Goal: Task Accomplishment & Management: Manage account settings

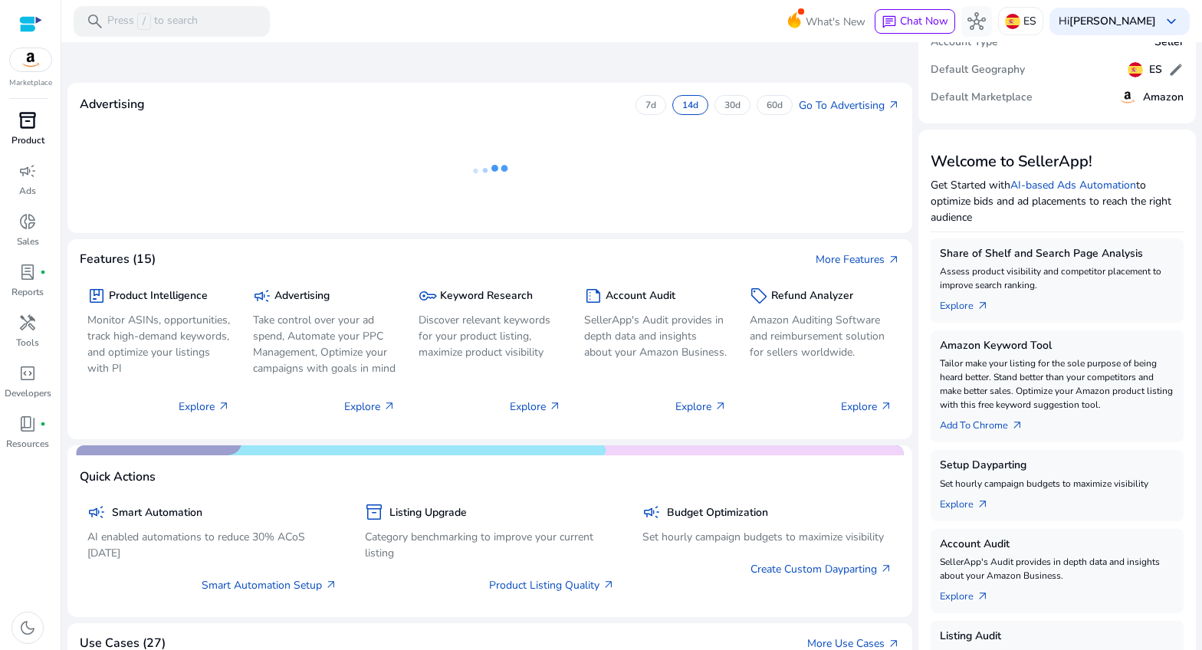
scroll to position [86, 0]
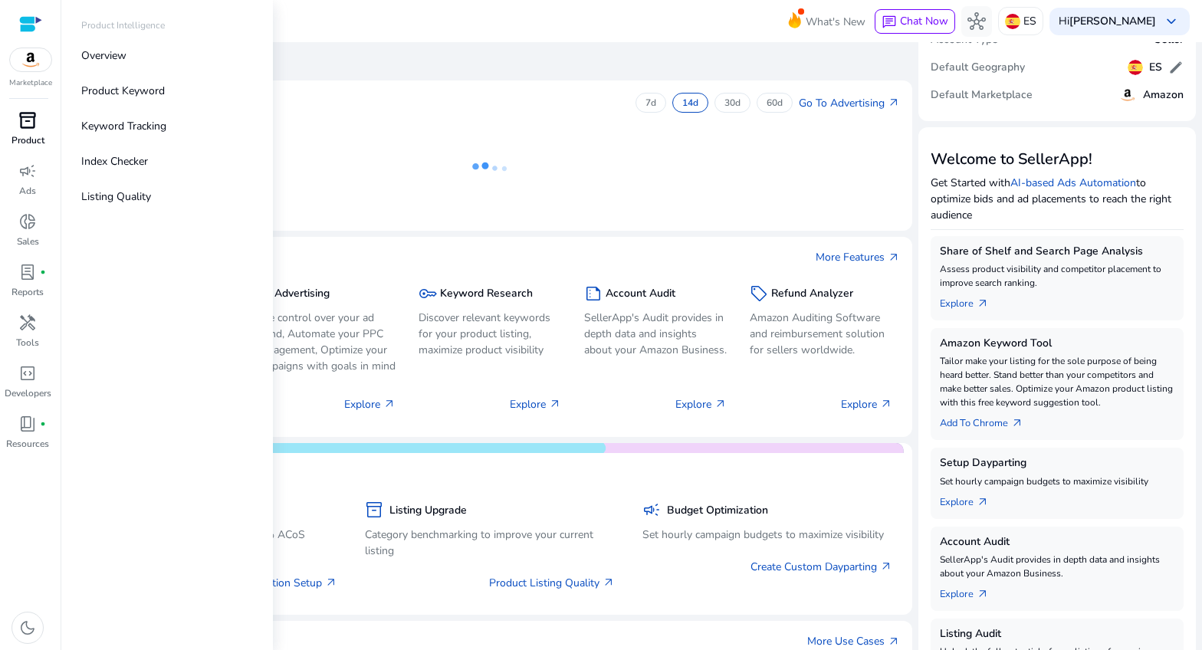
click at [39, 128] on div "inventory_2" at bounding box center [27, 120] width 43 height 25
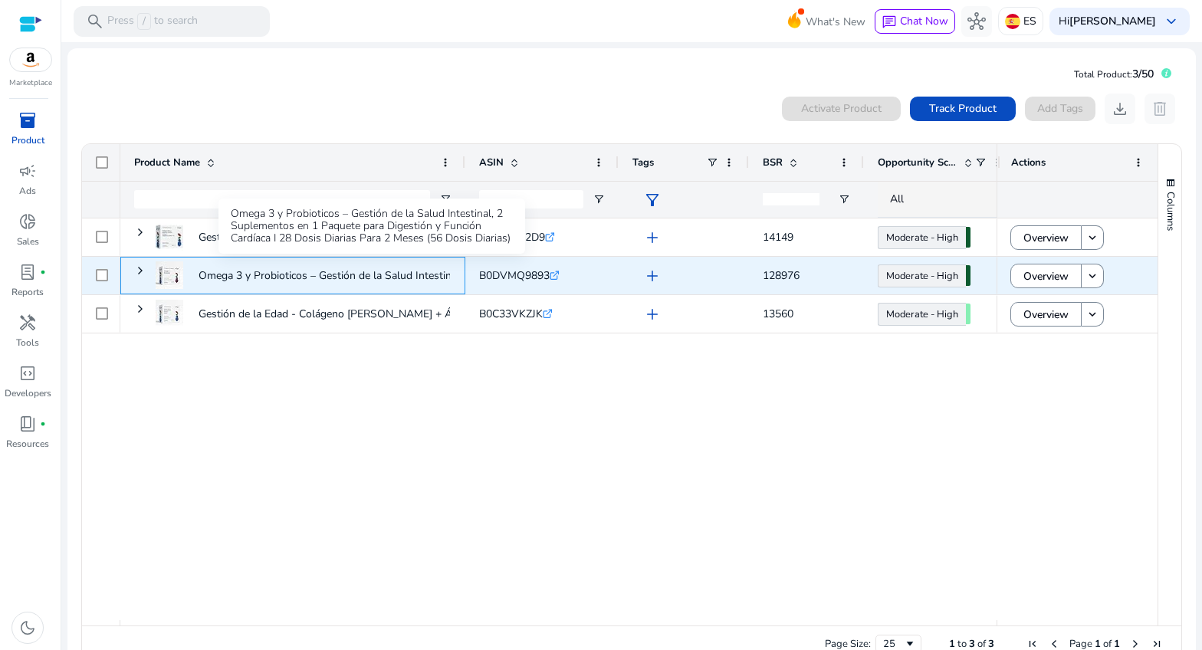
click at [227, 272] on p "Omega 3 y Probioticos – Gestión de la Salud Intestinal, 2 Suplementos..." at bounding box center [372, 275] width 347 height 31
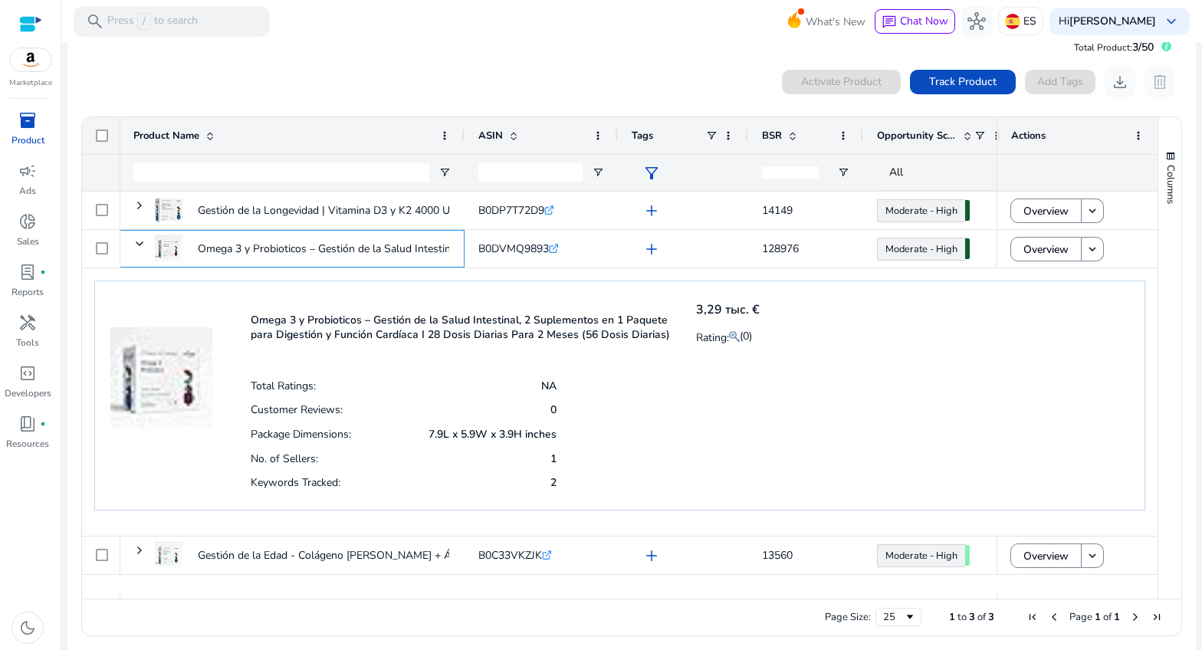
scroll to position [8, 0]
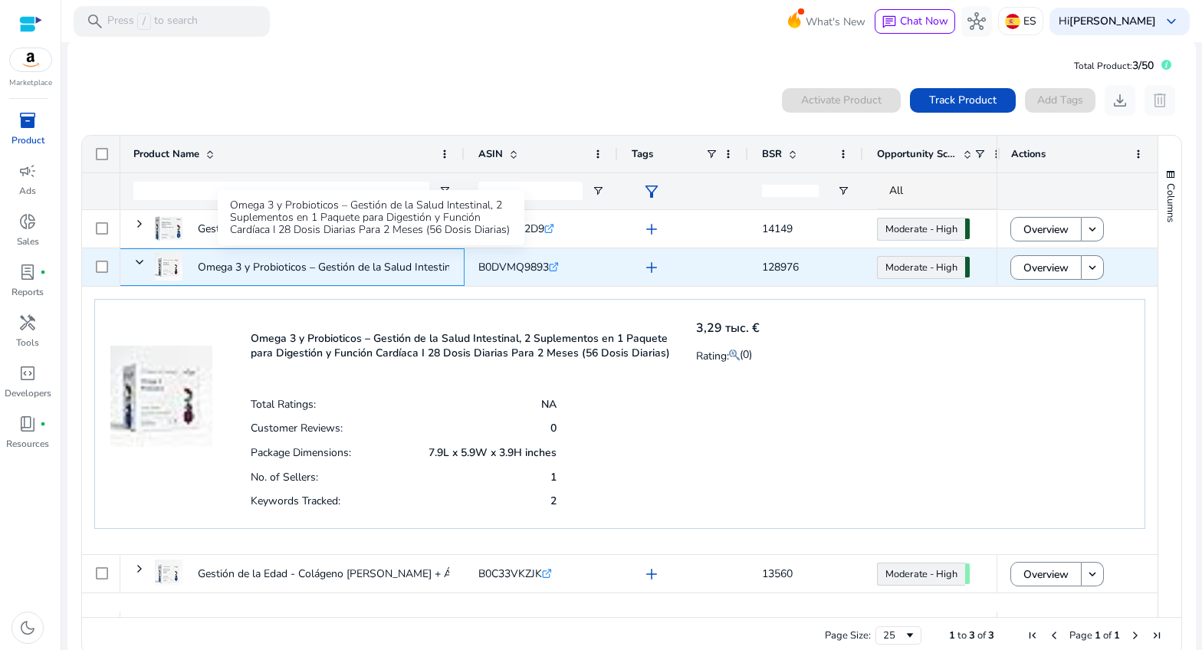
click at [245, 267] on p "Omega 3 y Probioticos – Gestión de la Salud Intestinal, 2 Suplementos..." at bounding box center [371, 267] width 347 height 31
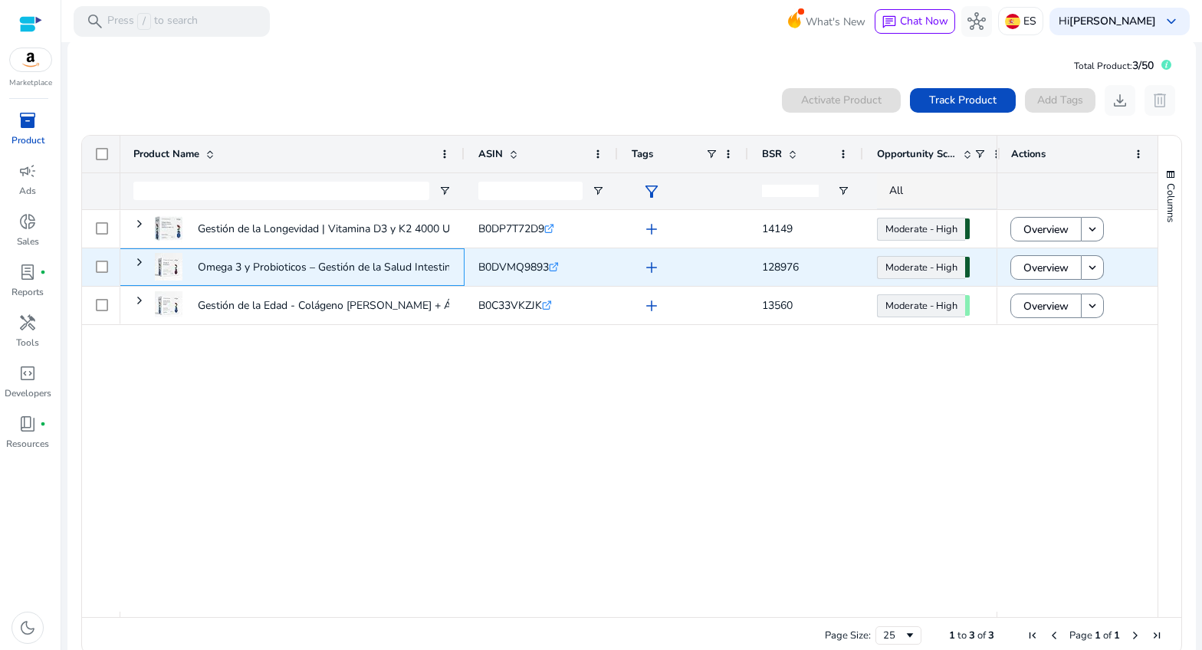
click at [243, 267] on p "Omega 3 y Probioticos – Gestión de la Salud Intestinal, 2 Suplementos..." at bounding box center [371, 267] width 347 height 31
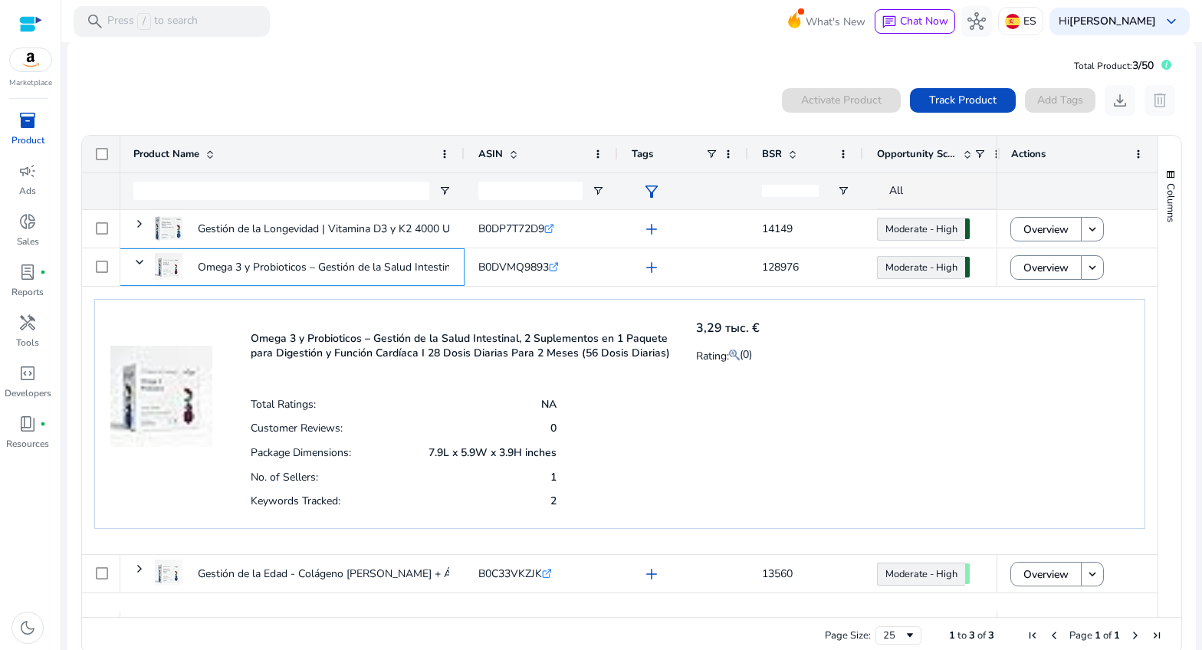
scroll to position [34, 0]
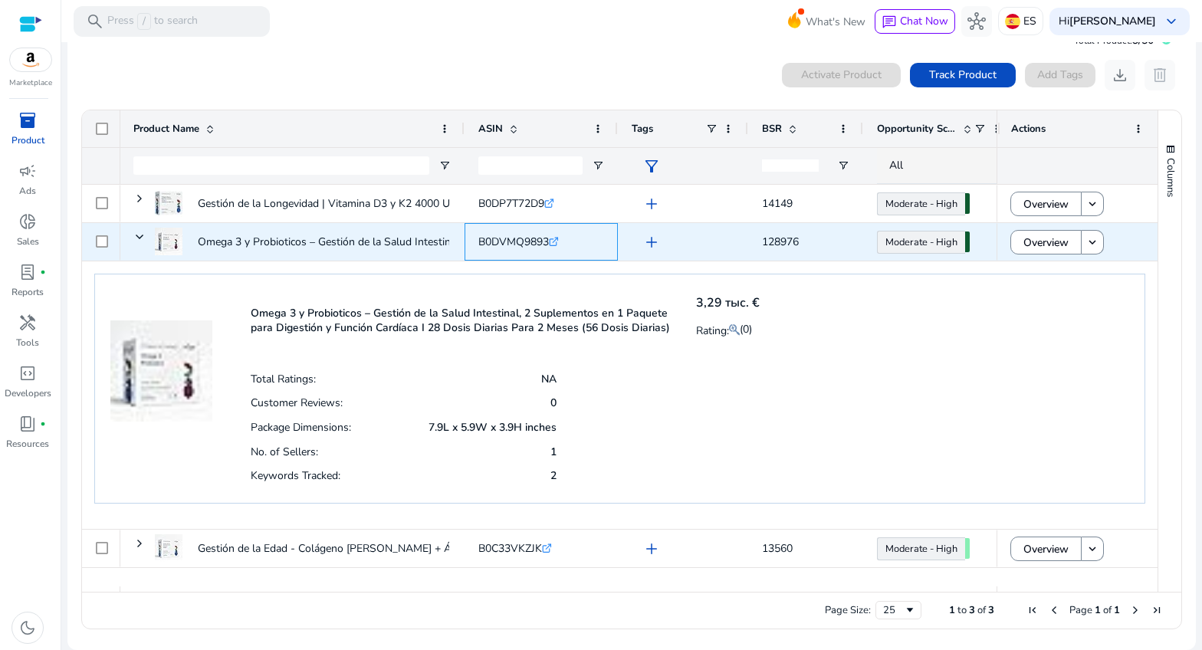
click at [514, 249] on div "B0DVMQ9893 .st0{fill:#2c8af8}" at bounding box center [518, 241] width 81 height 31
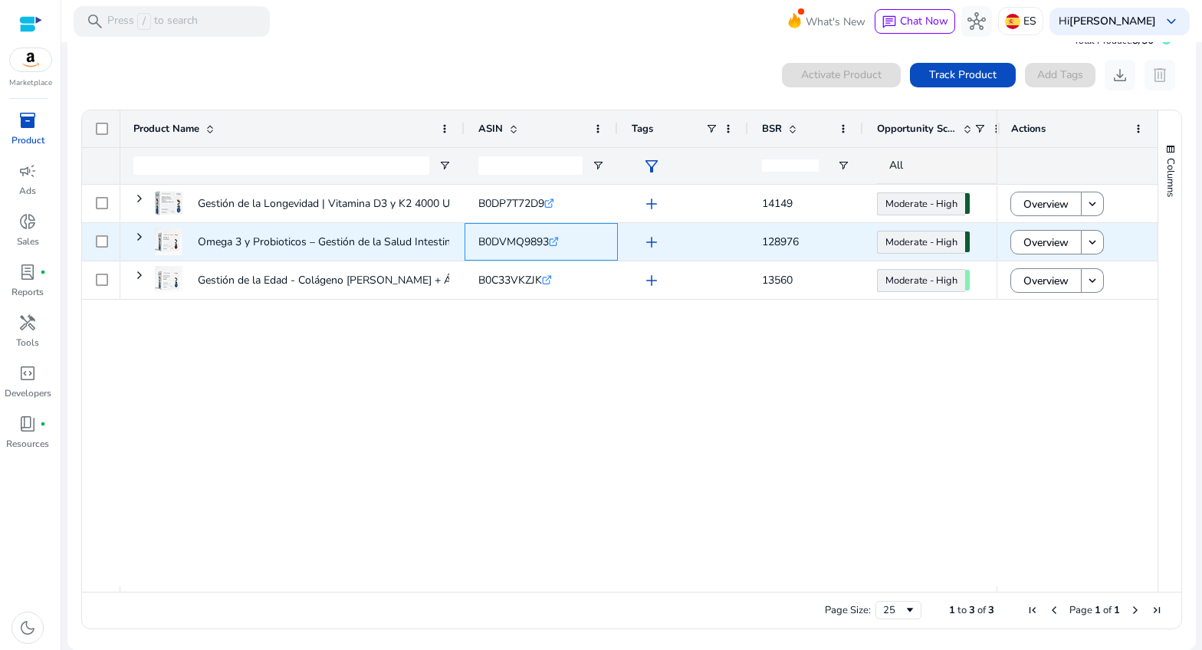
click at [514, 249] on div "B0DVMQ9893 .st0{fill:#2c8af8}" at bounding box center [518, 241] width 81 height 31
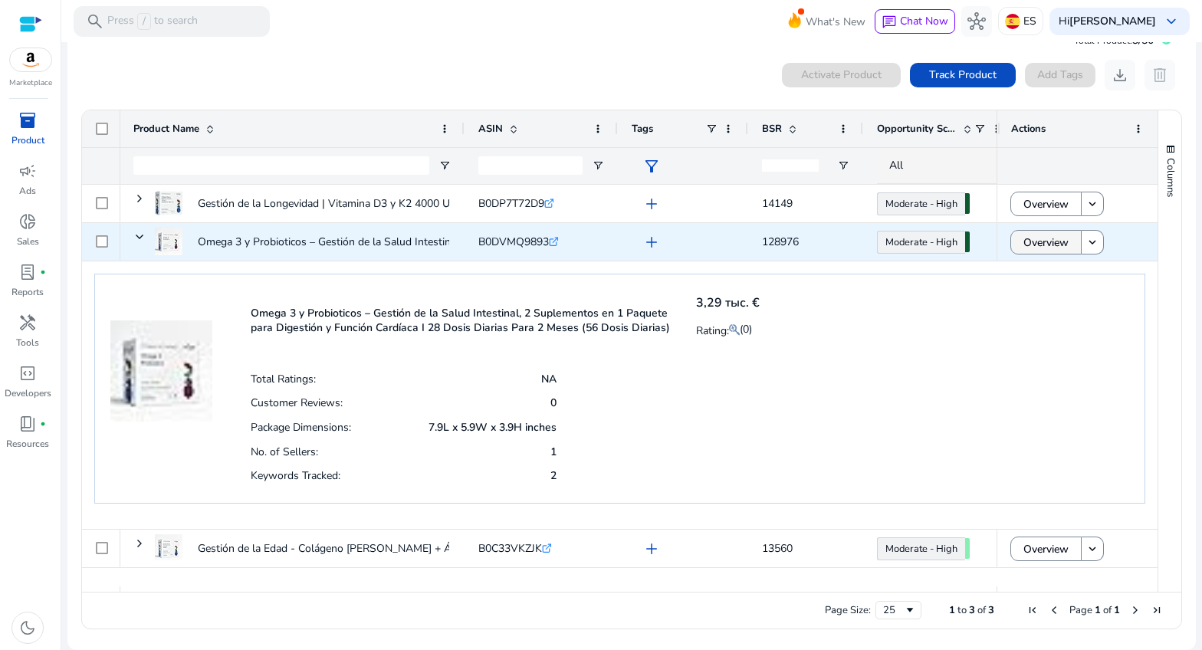
click at [1033, 242] on span "Overview" at bounding box center [1046, 242] width 45 height 31
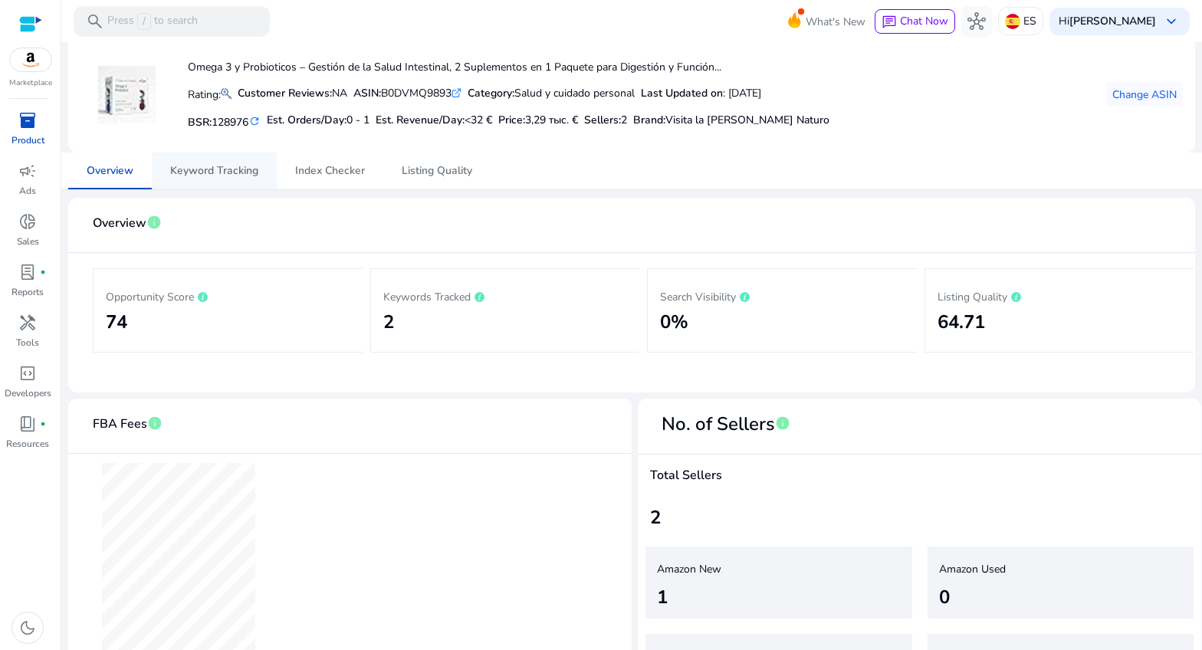
scroll to position [67, 0]
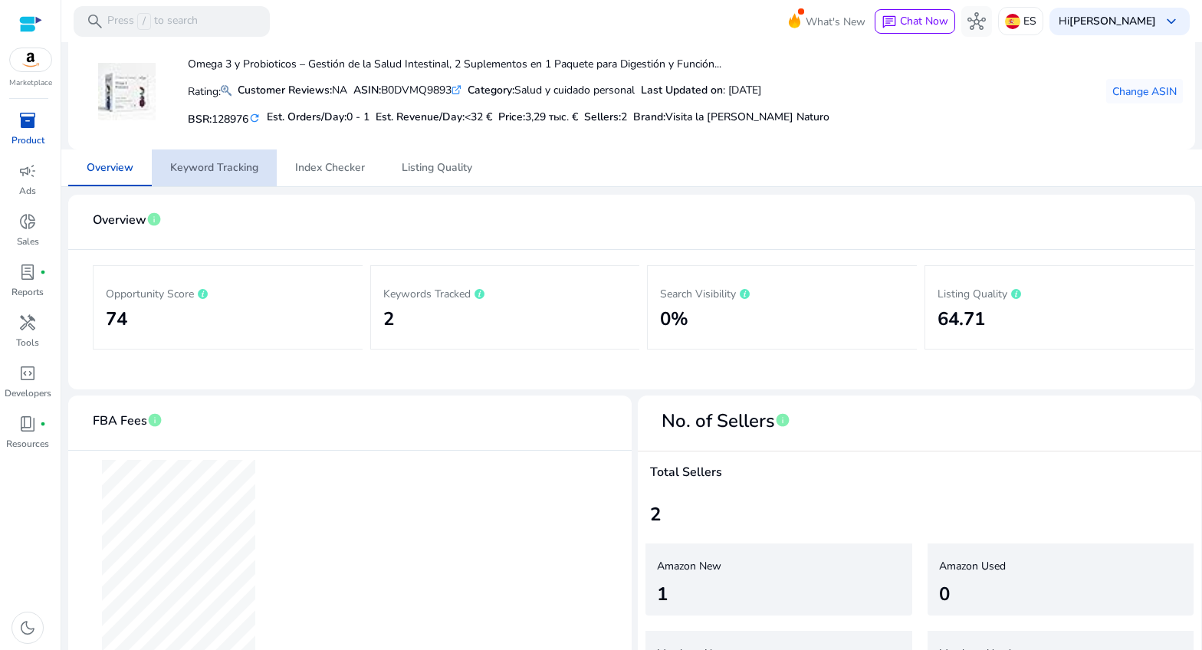
click at [224, 163] on span "Keyword Tracking" at bounding box center [214, 168] width 88 height 11
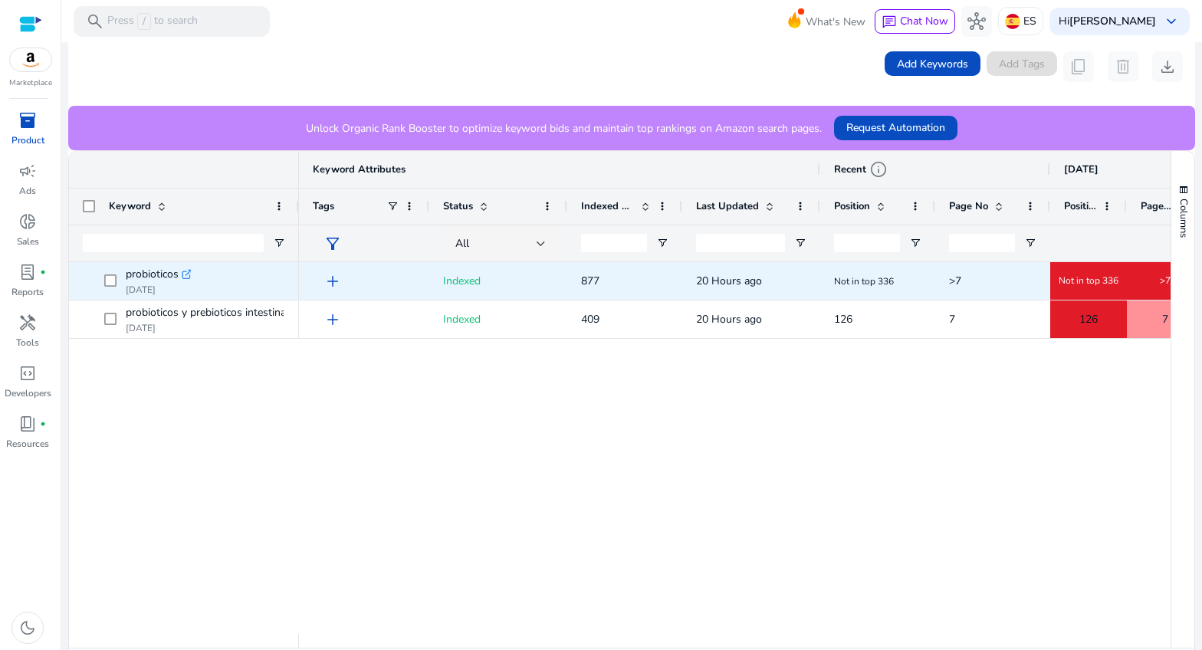
click at [190, 275] on icon ".st0{fill:#2c8af8}" at bounding box center [187, 274] width 11 height 11
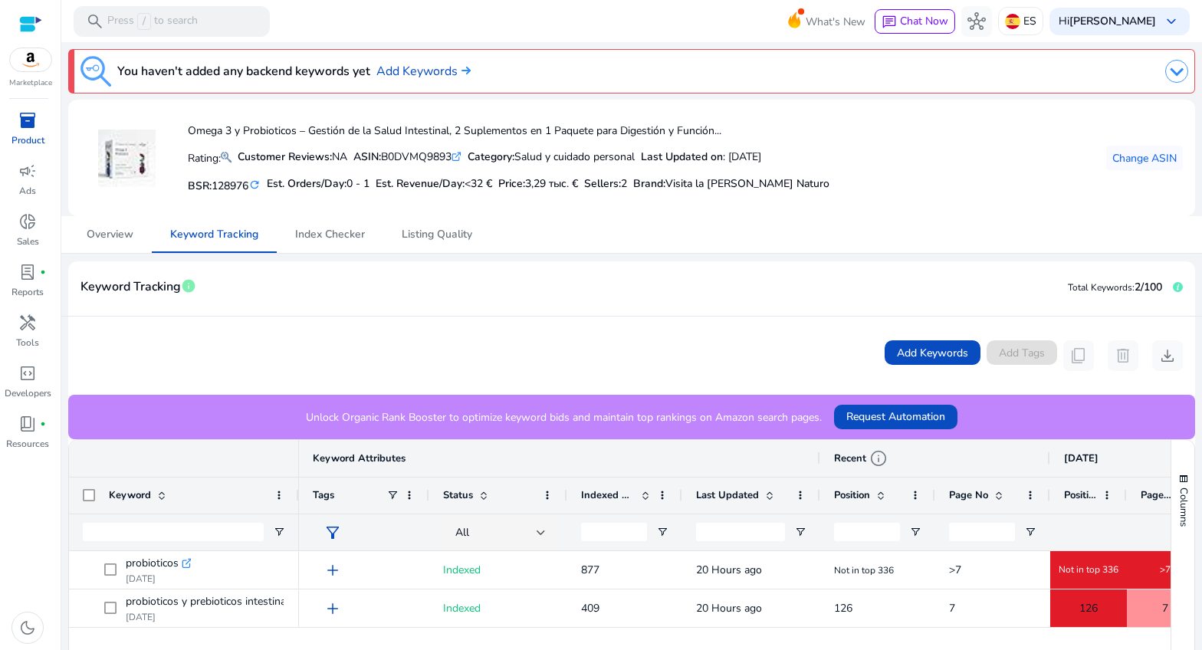
drag, startPoint x: 461, startPoint y: 156, endPoint x: 407, endPoint y: 186, distance: 61.1
click at [393, 156] on div "ASIN: B0DVMQ9893 .st0{fill:#2c8af8}" at bounding box center [407, 157] width 108 height 16
copy div "B0DVMQ9893"
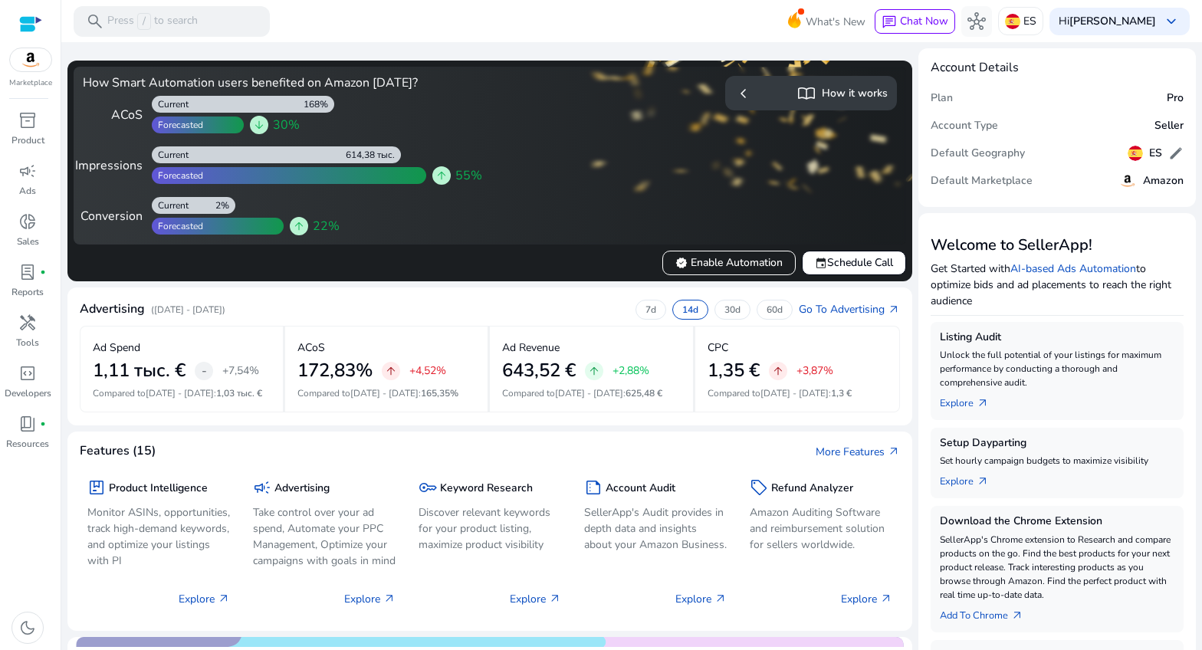
scroll to position [612, 0]
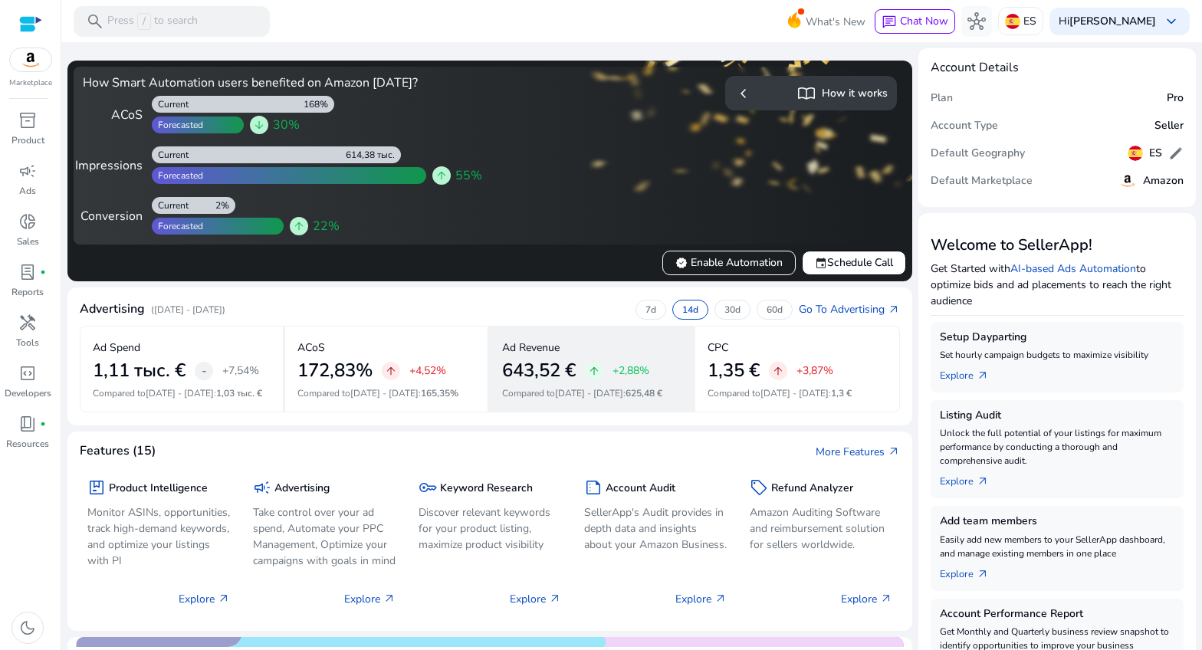
scroll to position [48, 0]
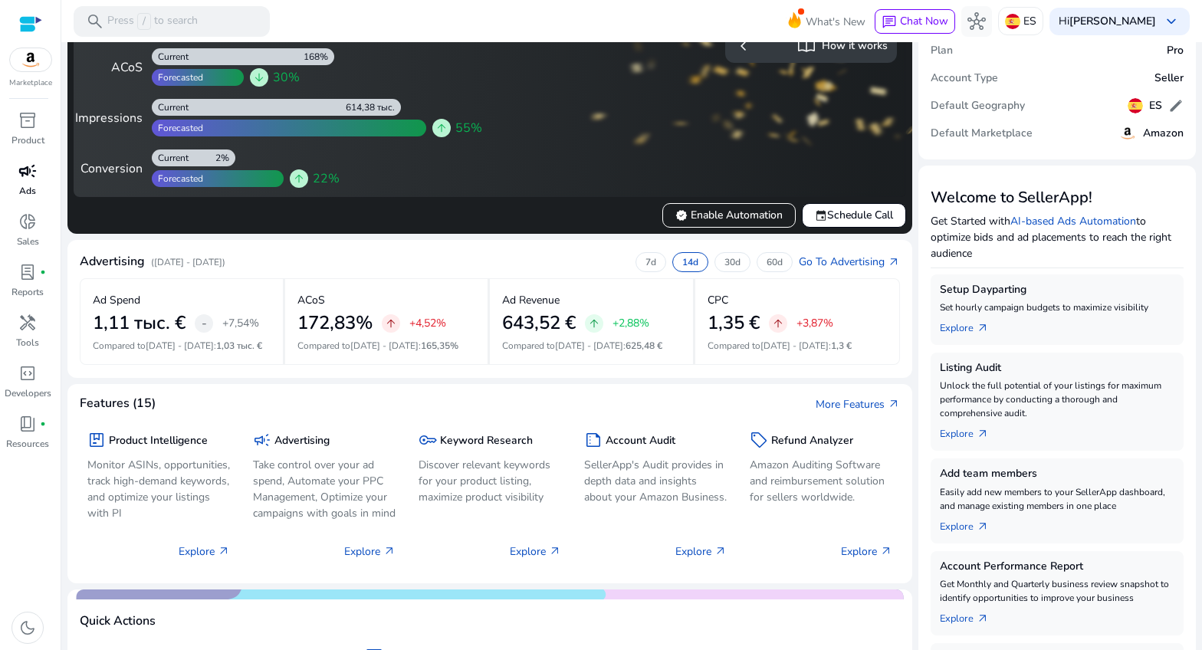
click at [23, 176] on span "campaign" at bounding box center [27, 171] width 18 height 18
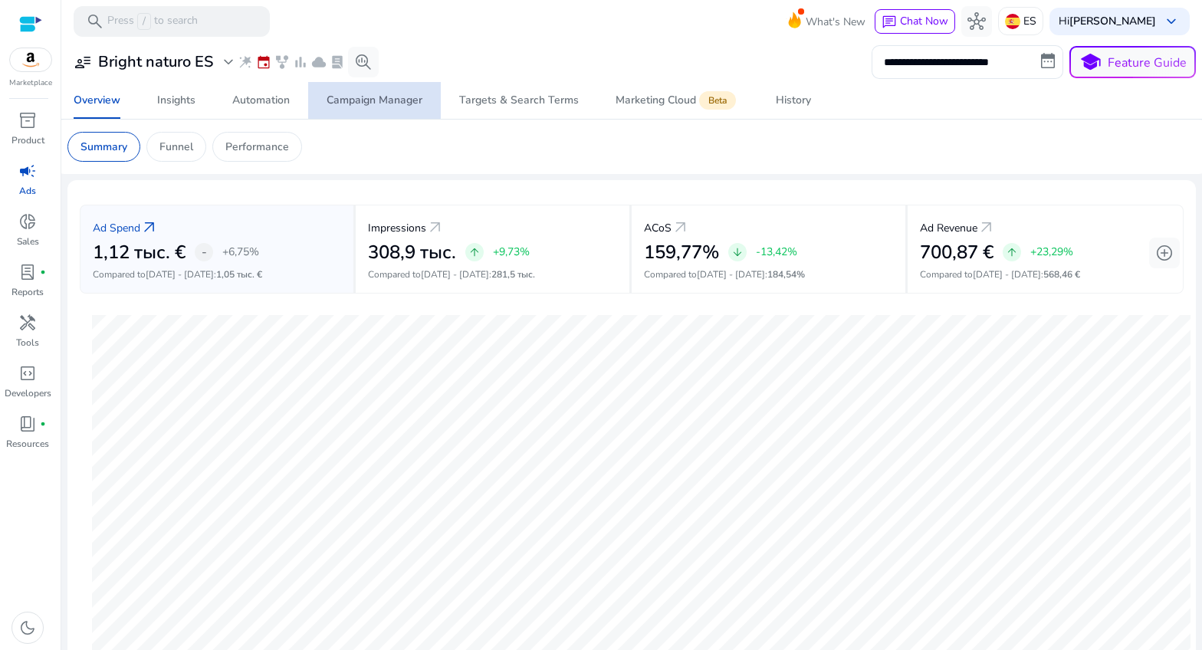
click at [353, 98] on div "Campaign Manager" at bounding box center [375, 100] width 96 height 11
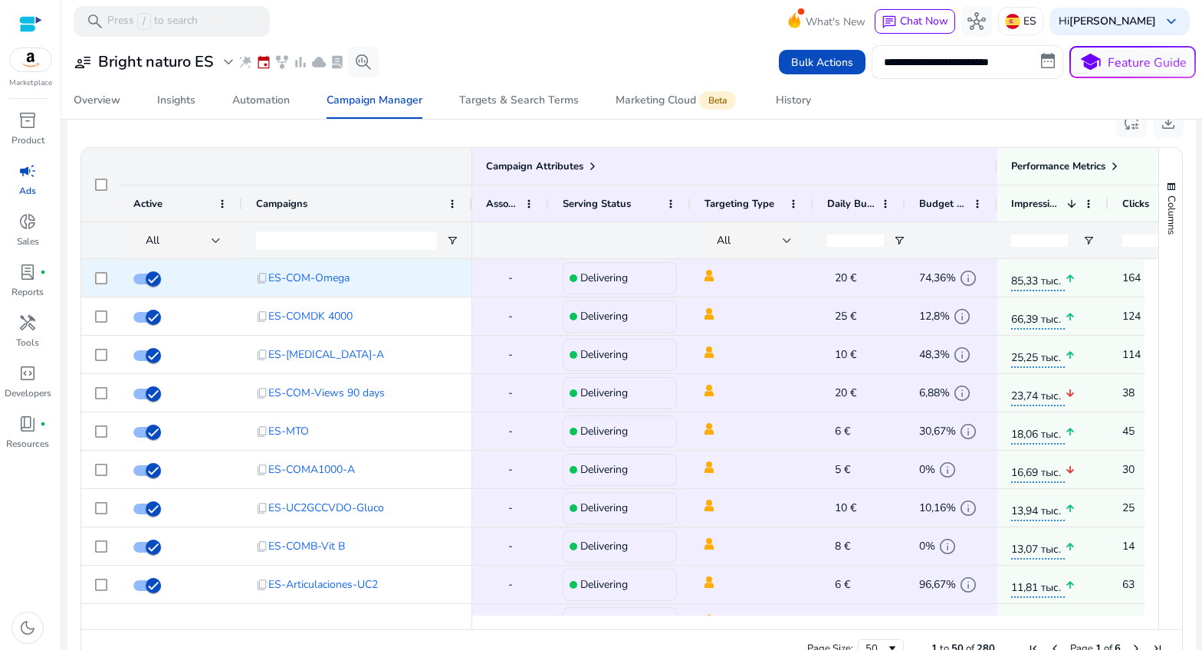
scroll to position [993, 0]
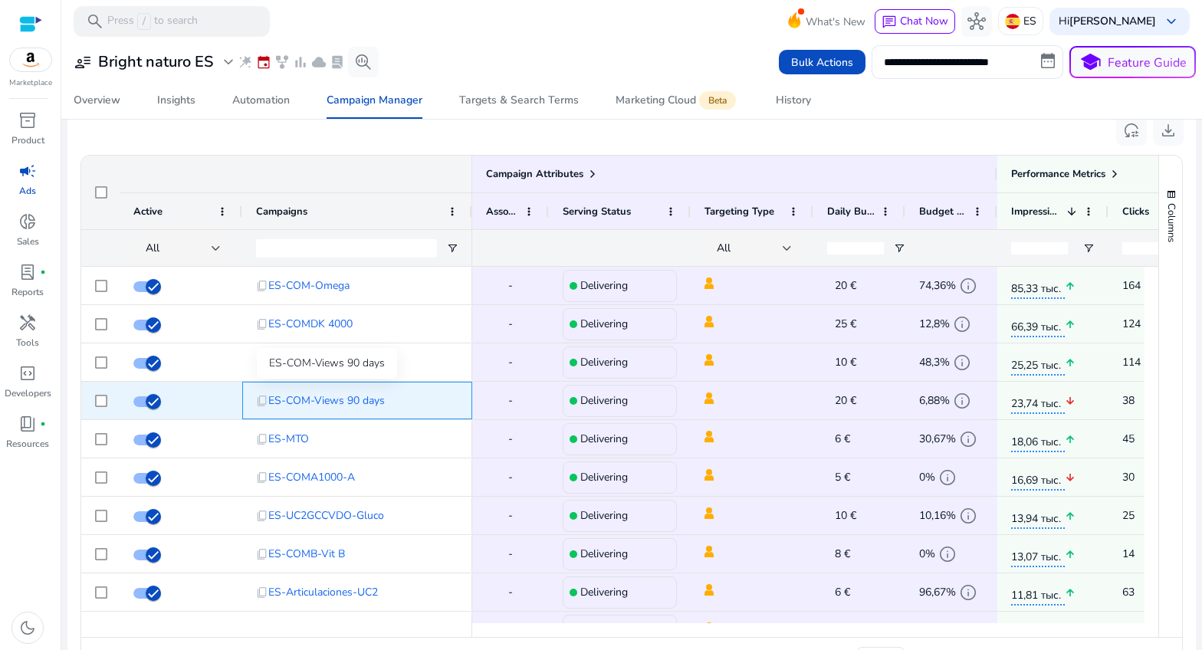
click at [327, 402] on span "ES-COM-Views 90 days" at bounding box center [326, 400] width 117 height 31
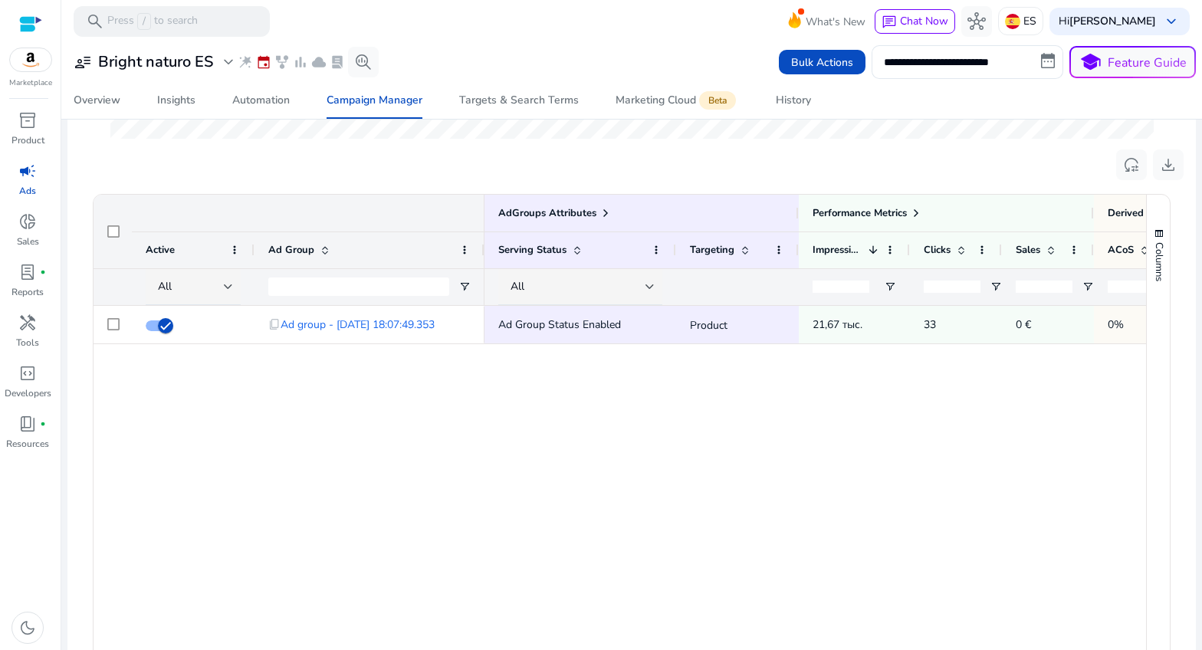
scroll to position [460, 0]
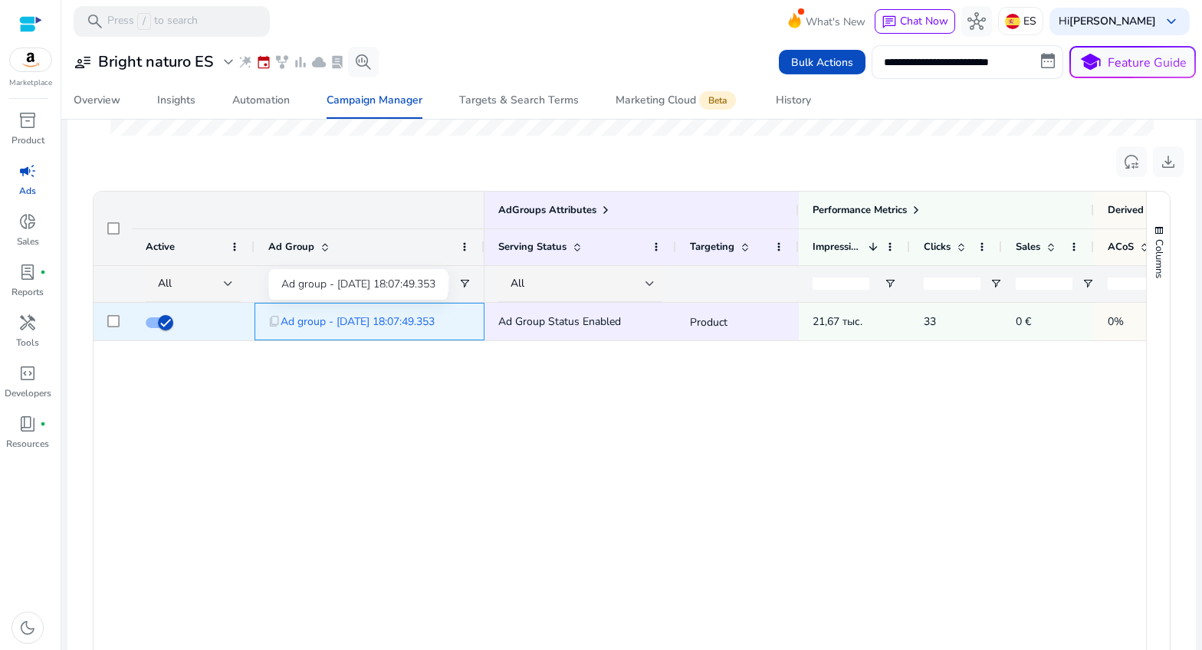
click at [324, 321] on span "Ad group - [DATE] 18:07:49.353" at bounding box center [358, 321] width 154 height 31
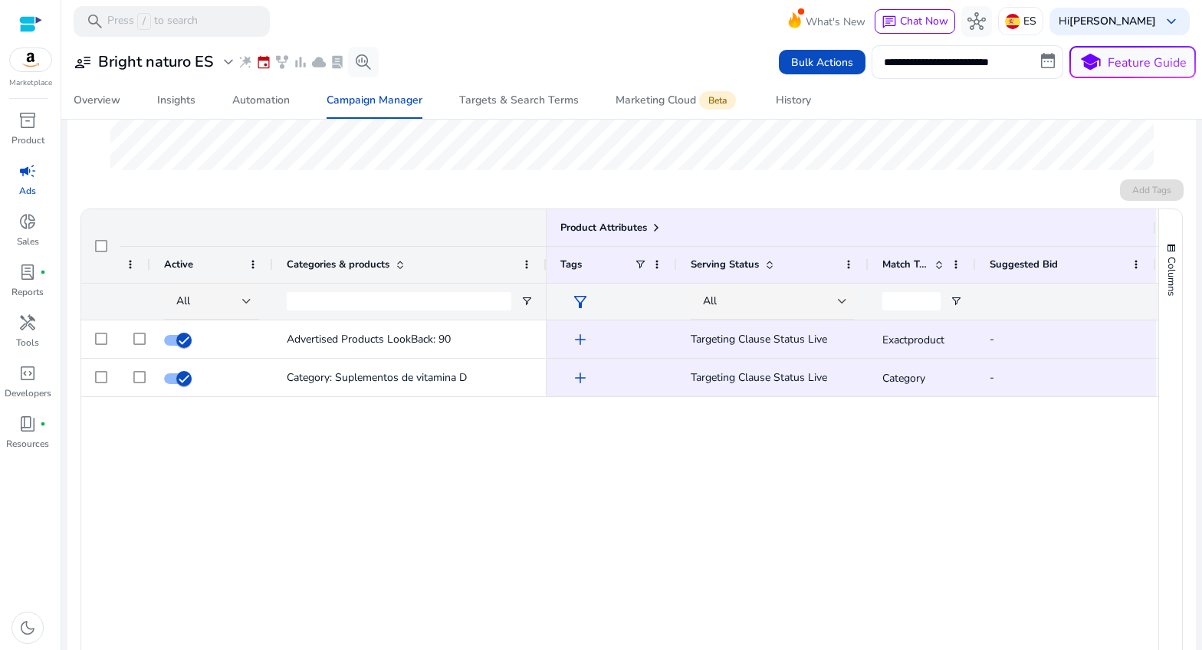
drag, startPoint x: 425, startPoint y: 270, endPoint x: 559, endPoint y: 286, distance: 135.1
click at [545, 278] on div at bounding box center [546, 265] width 6 height 36
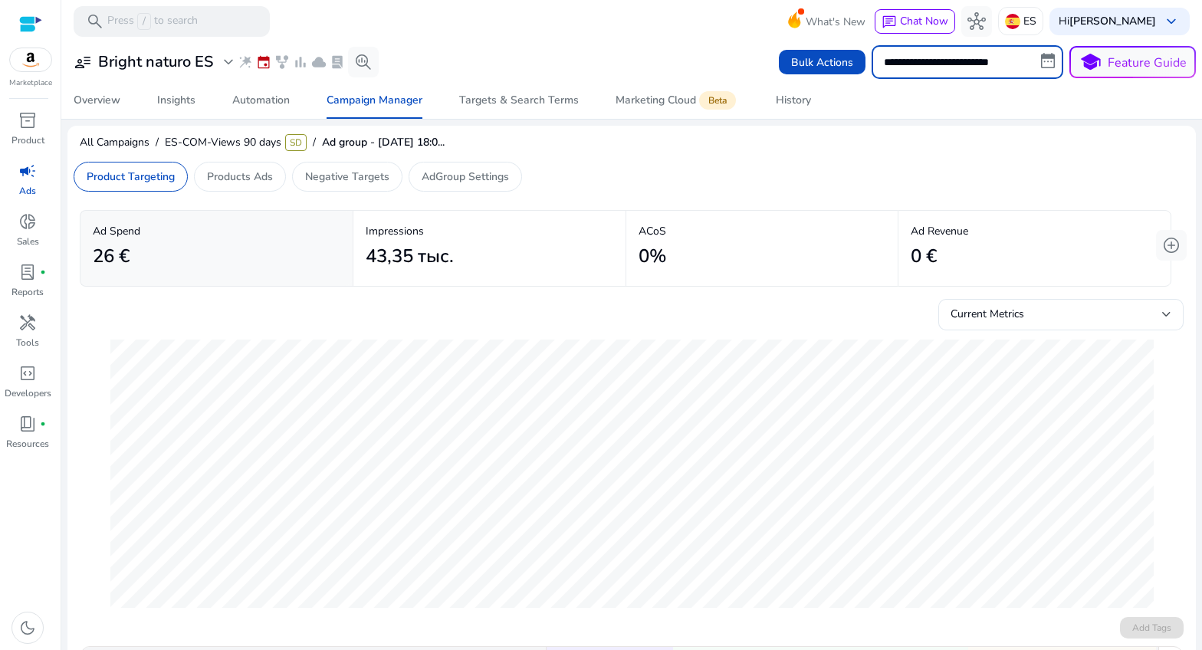
click at [974, 69] on input "**********" at bounding box center [968, 62] width 192 height 34
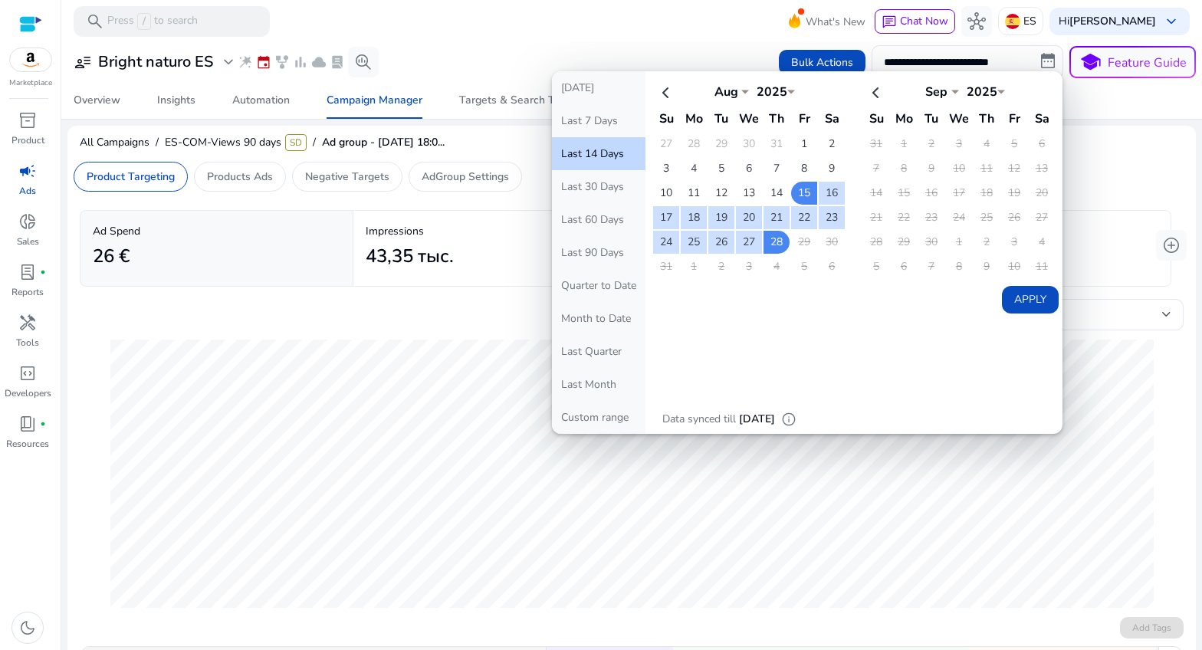
click at [713, 70] on div "**********" at bounding box center [631, 62] width 1129 height 34
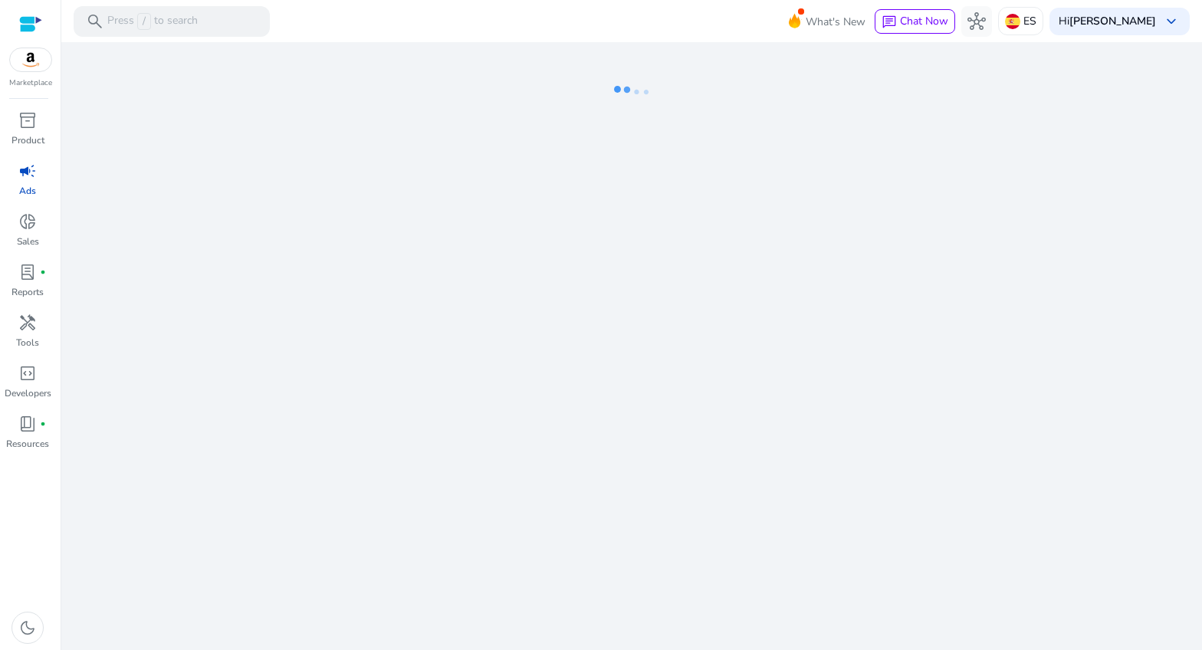
select select "*"
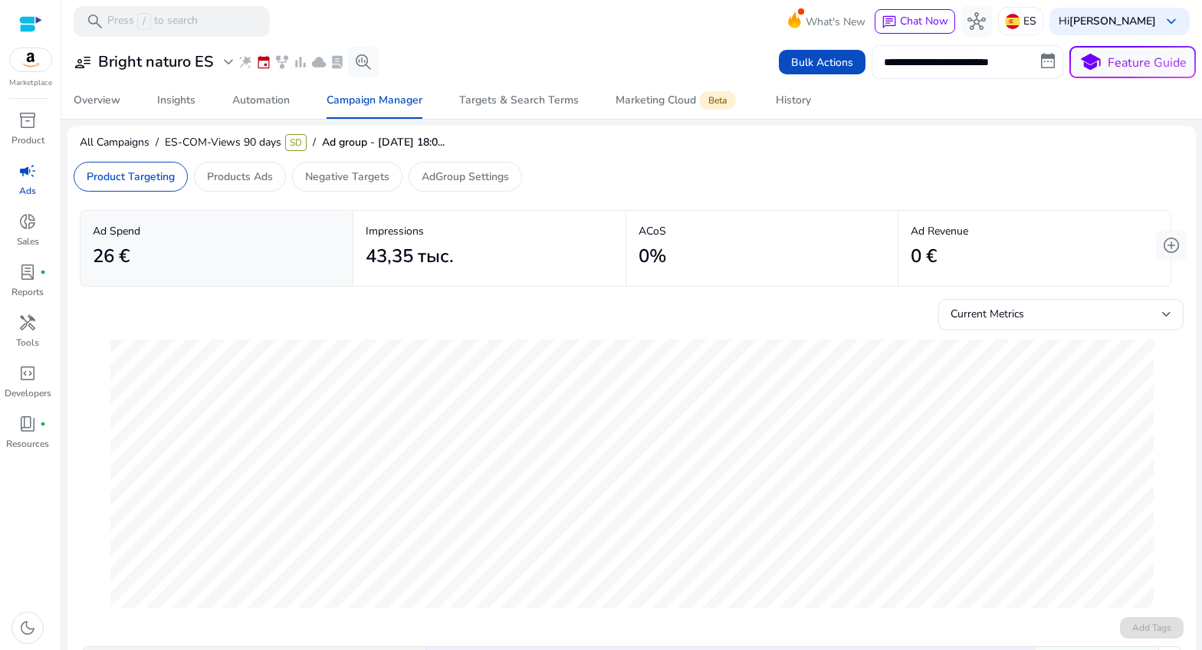
click at [1039, 63] on input "**********" at bounding box center [968, 62] width 192 height 34
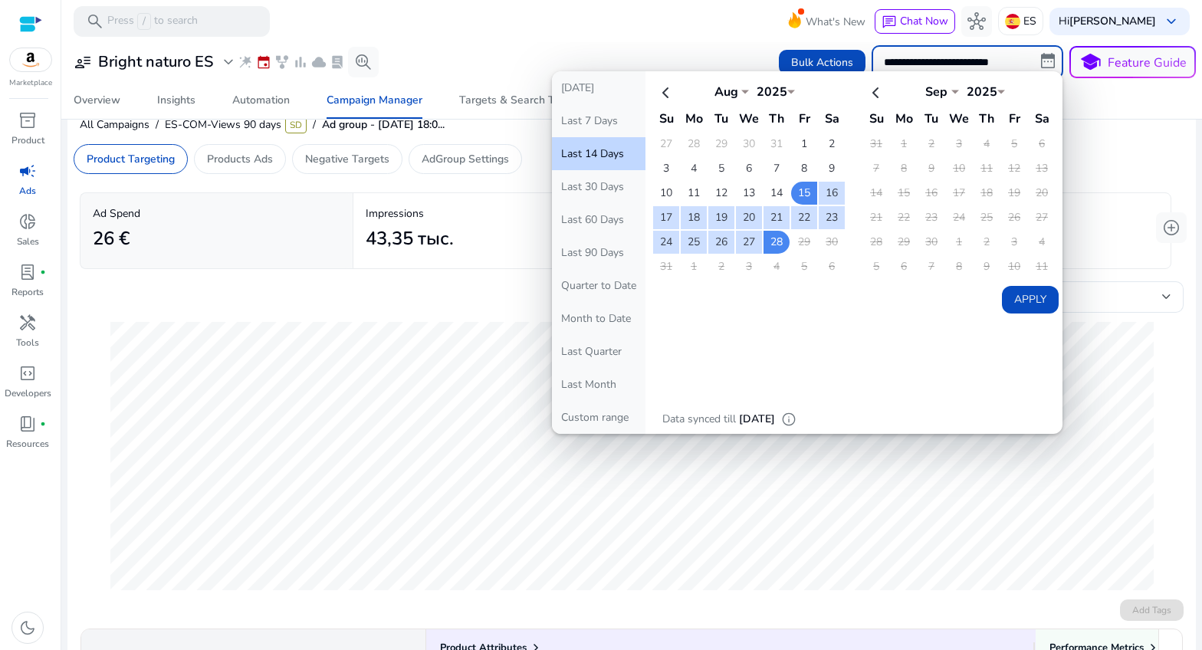
scroll to position [19, 0]
click at [1095, 307] on div "Current Metrics" at bounding box center [1061, 303] width 221 height 34
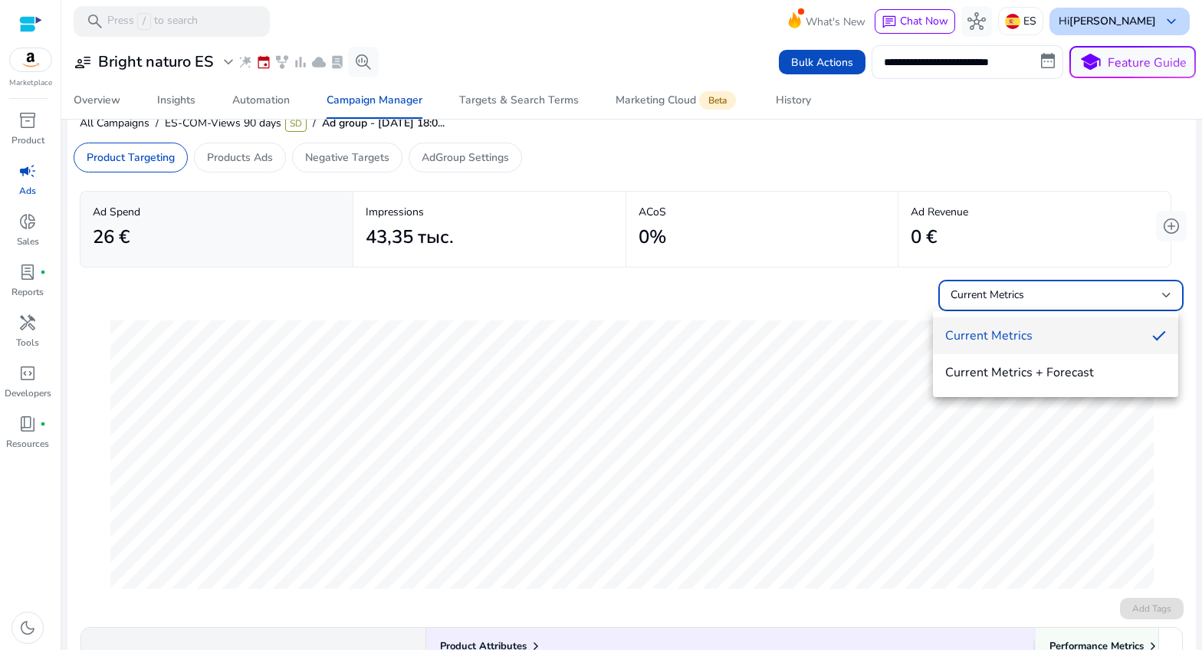
click at [1163, 26] on div at bounding box center [601, 325] width 1202 height 650
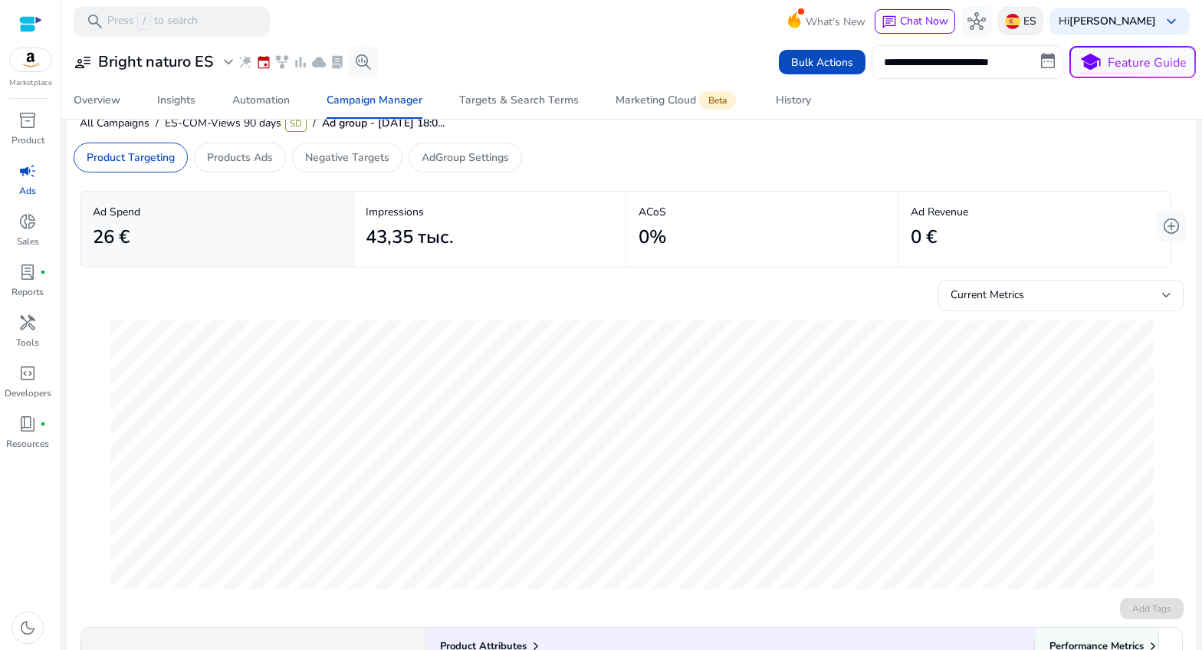
click at [1012, 22] on img at bounding box center [1012, 21] width 15 height 15
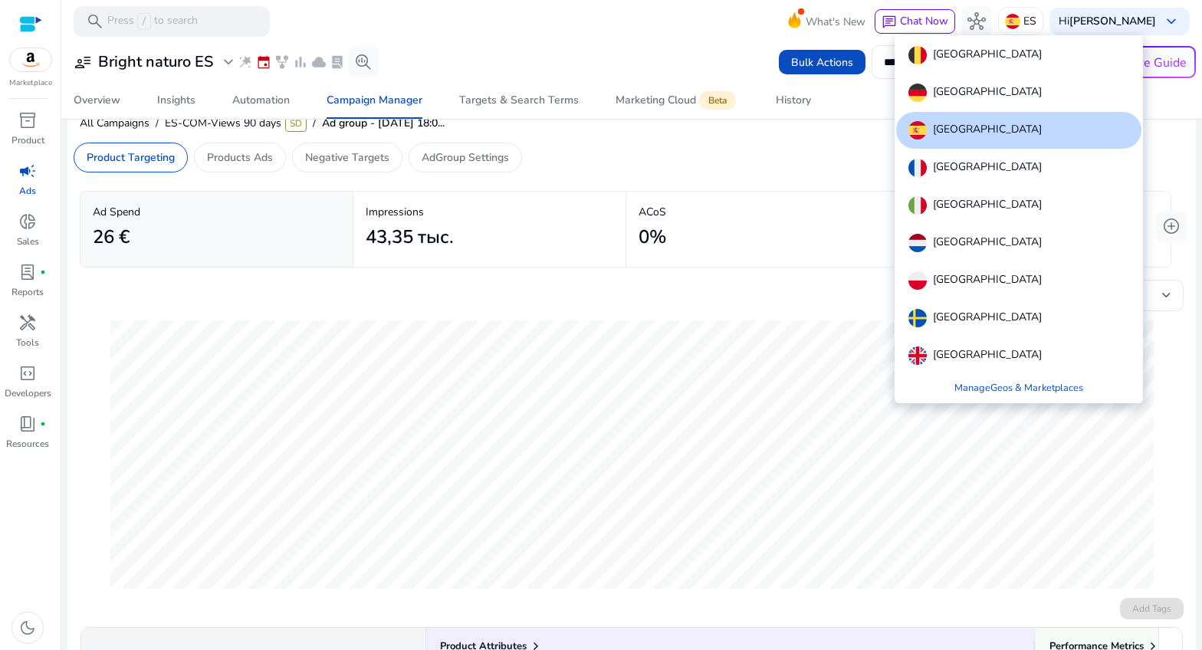
click at [956, 90] on p "[GEOGRAPHIC_DATA]" at bounding box center [987, 93] width 109 height 18
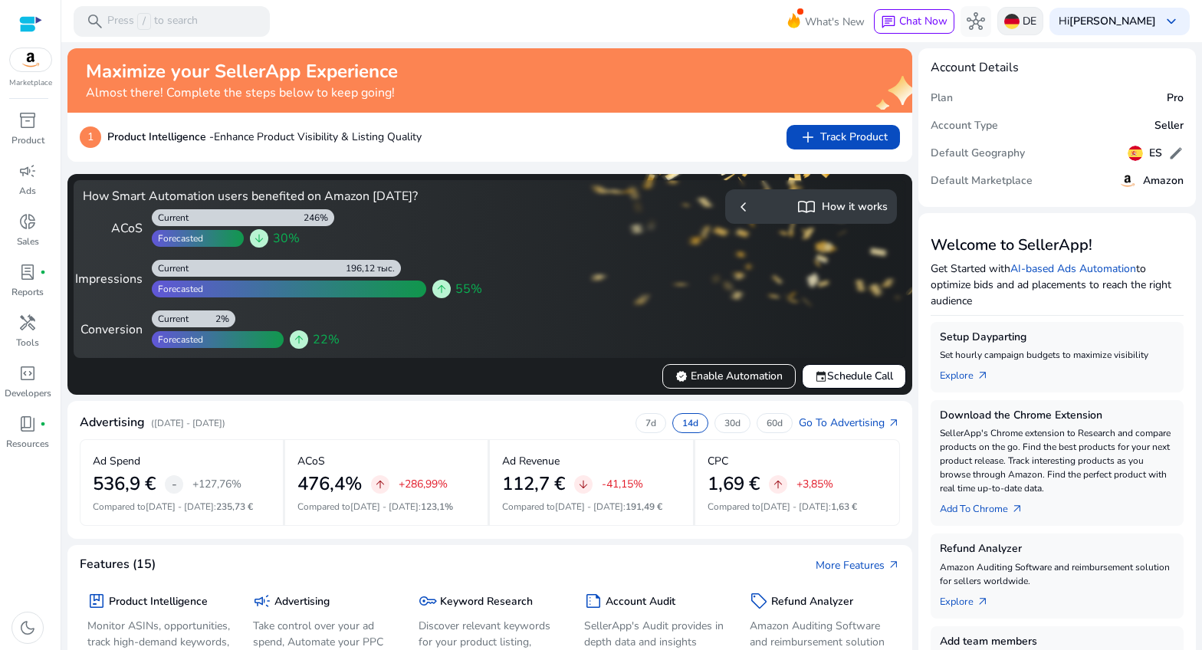
click at [1015, 25] on img at bounding box center [1011, 21] width 15 height 15
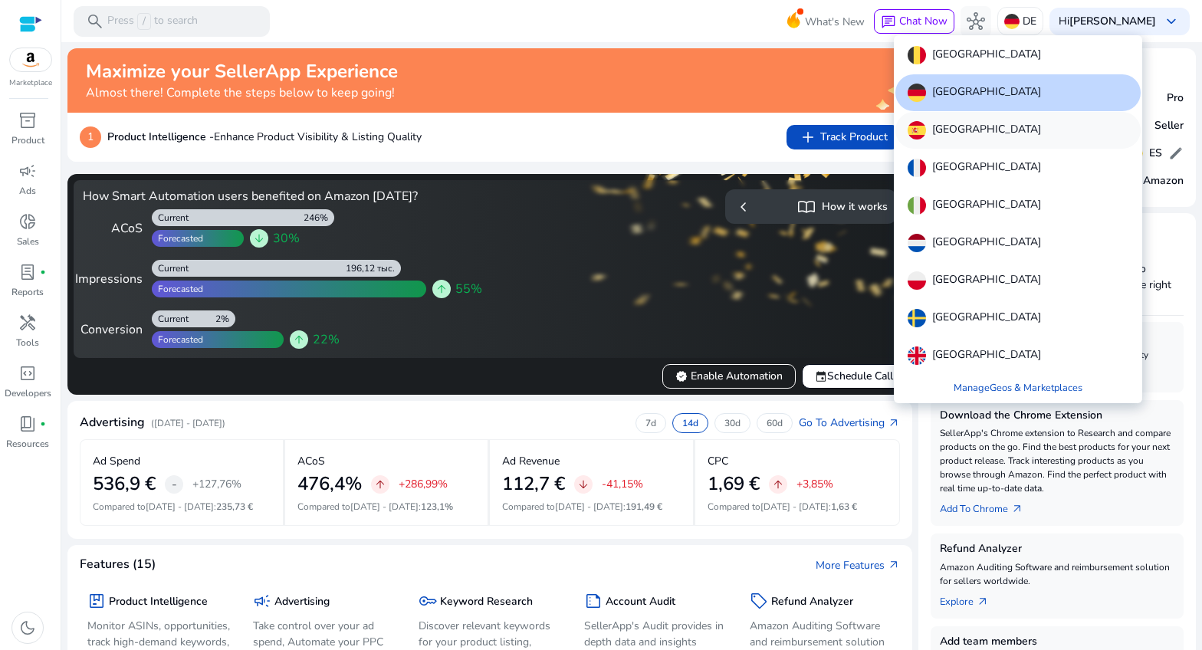
click at [958, 126] on p "[GEOGRAPHIC_DATA]" at bounding box center [986, 130] width 109 height 18
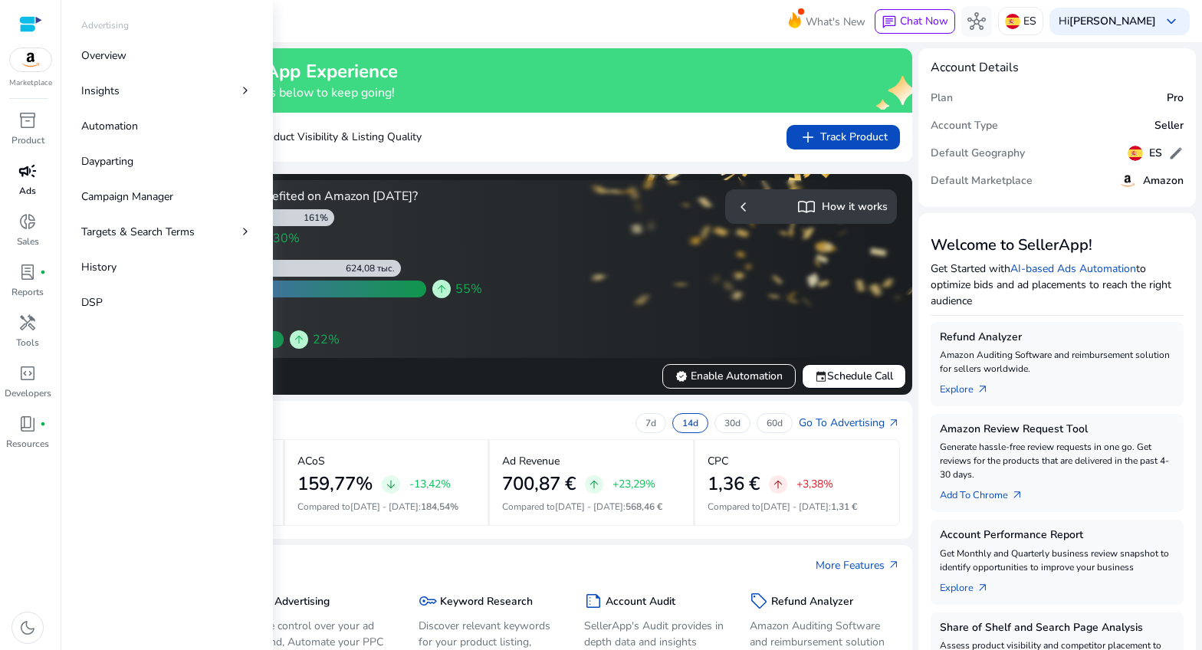
click at [33, 186] on p "Ads" at bounding box center [27, 191] width 17 height 14
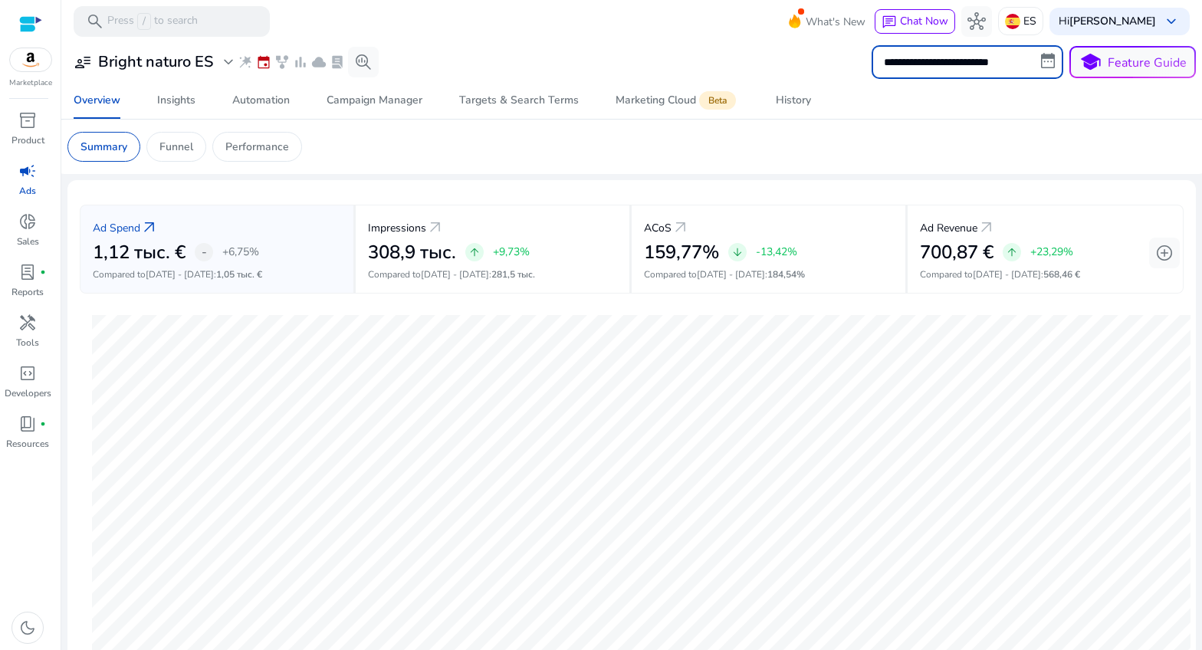
click at [949, 64] on input "**********" at bounding box center [968, 62] width 192 height 34
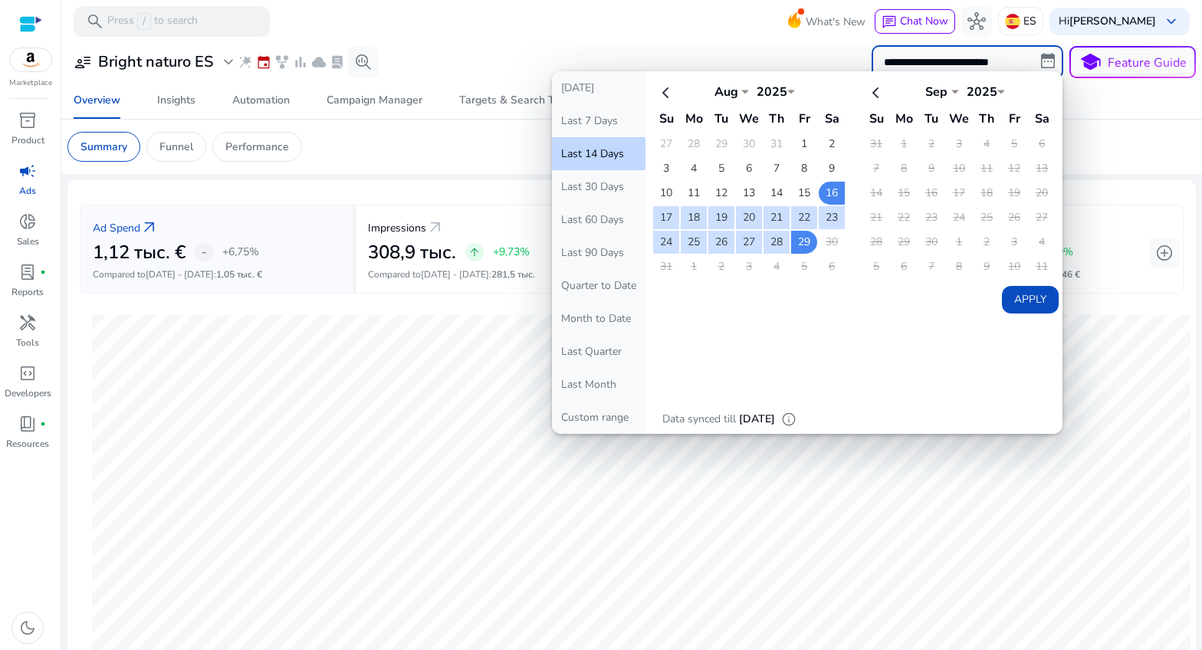
click at [768, 64] on div "**********" at bounding box center [631, 62] width 1129 height 34
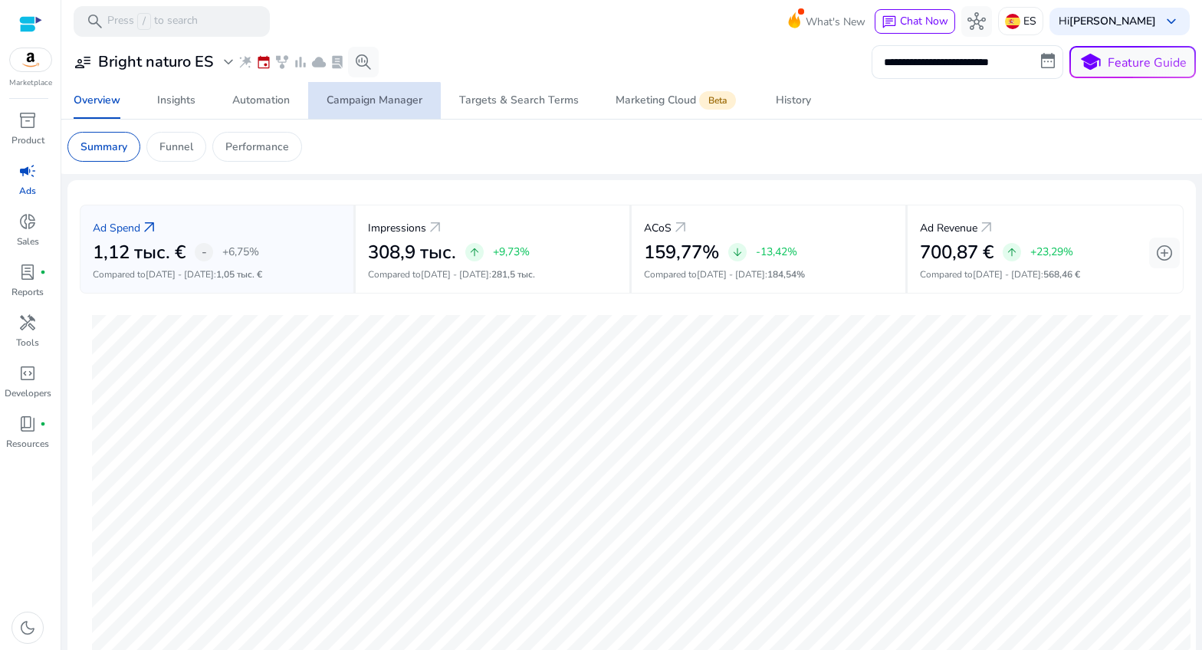
click at [370, 110] on span "Campaign Manager" at bounding box center [375, 100] width 96 height 37
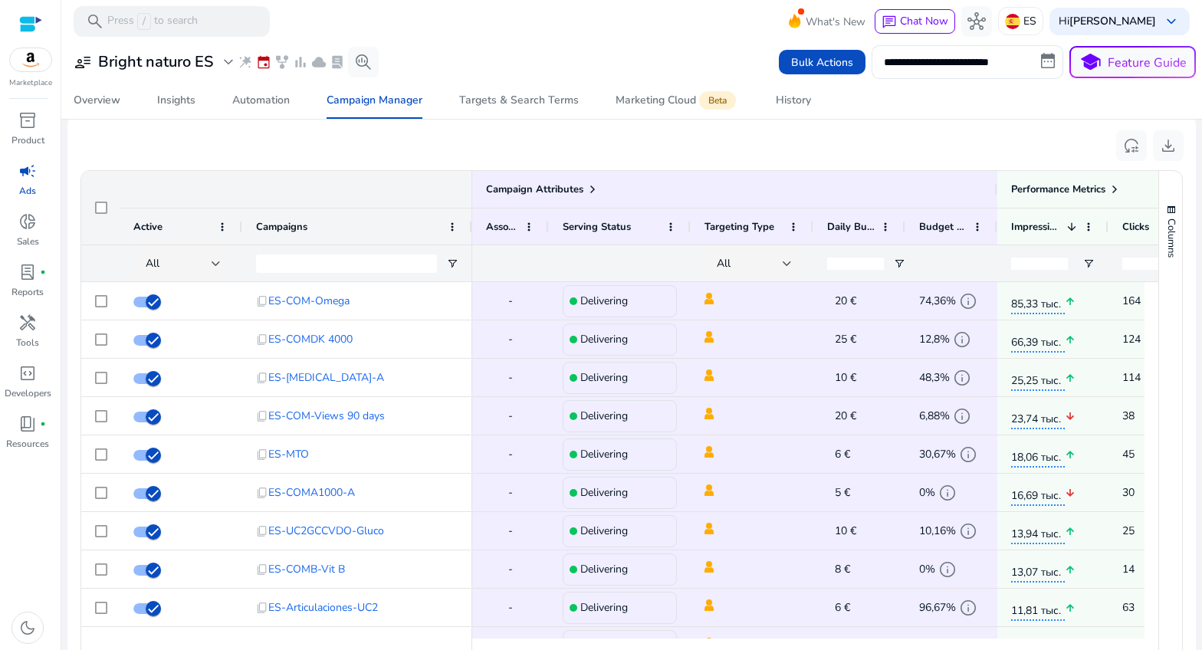
scroll to position [981, 0]
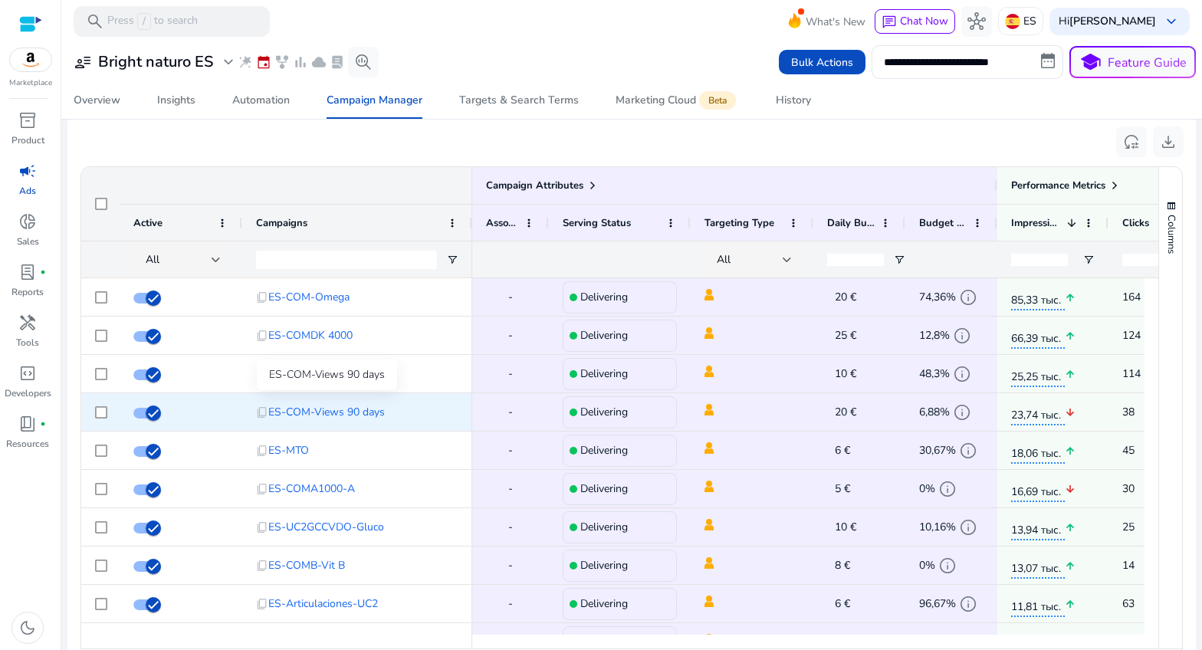
click at [319, 409] on span "ES-COM-Views 90 days" at bounding box center [326, 411] width 117 height 31
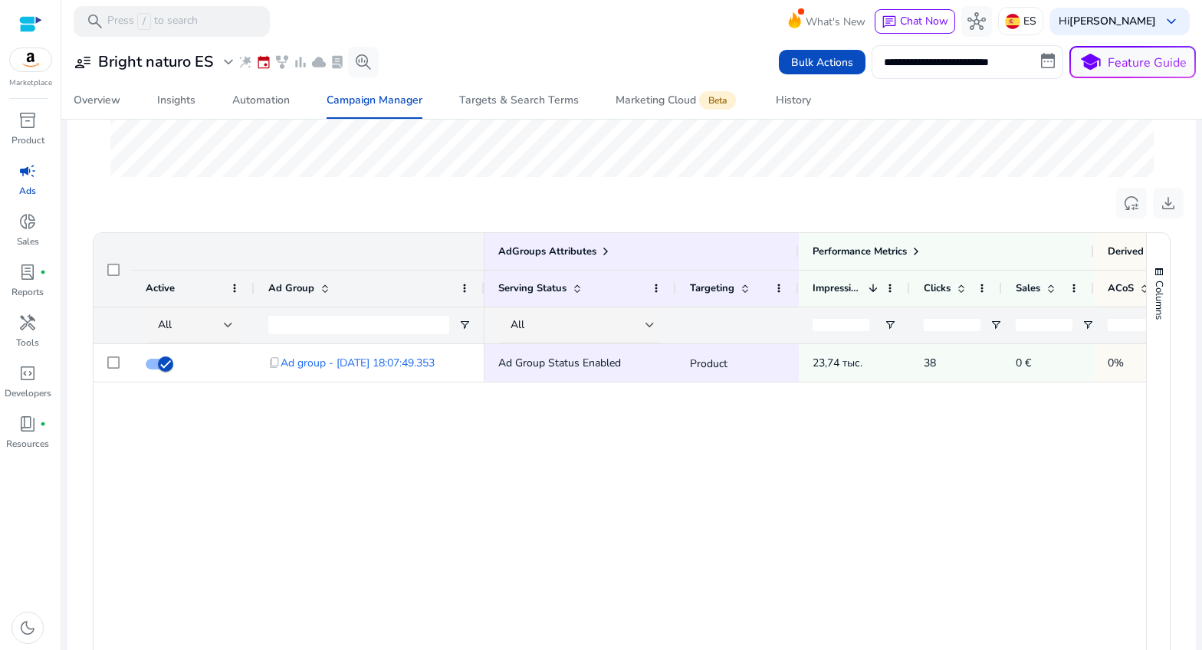
scroll to position [420, 0]
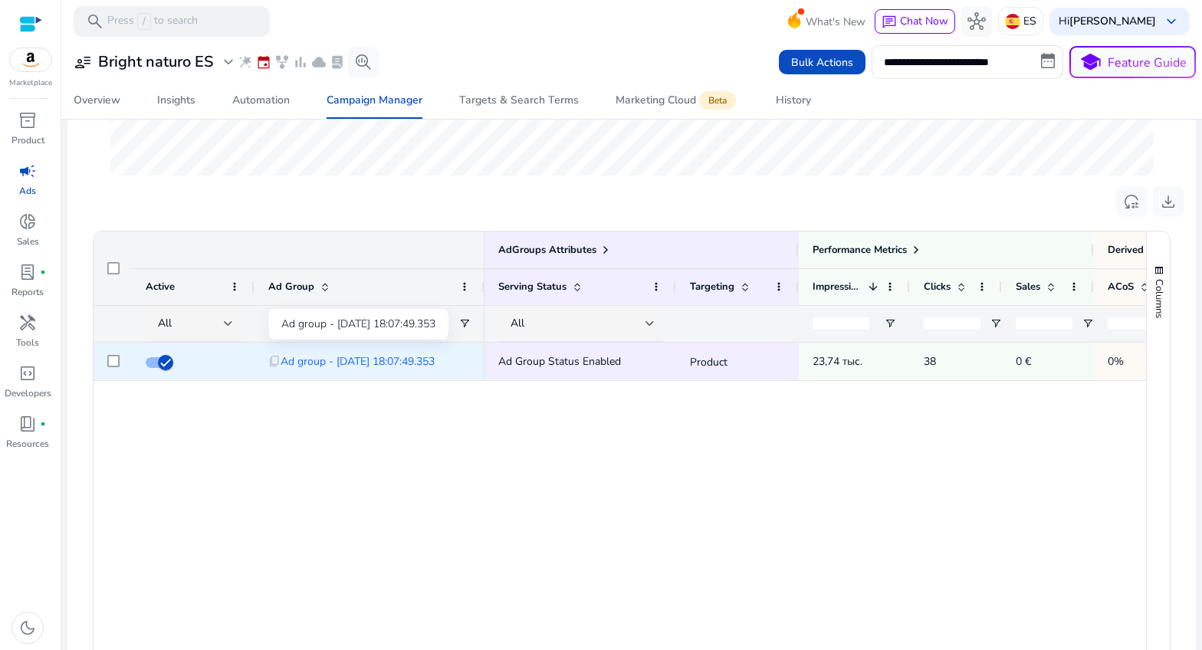
click at [324, 370] on span "Ad group - [DATE] 18:07:49.353" at bounding box center [358, 361] width 154 height 31
